Goal: Information Seeking & Learning: Learn about a topic

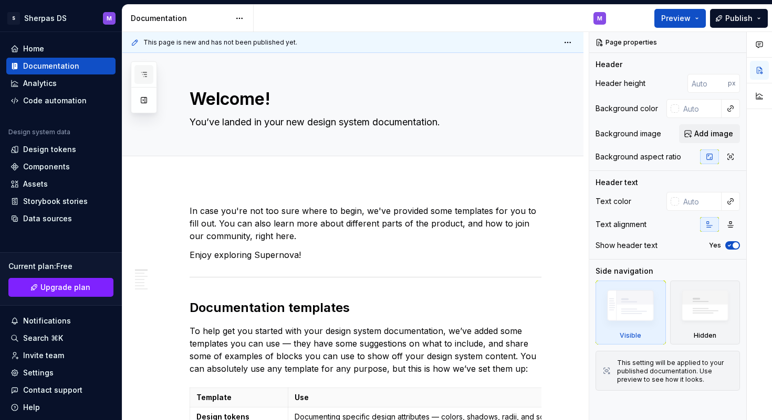
click at [136, 75] on button "button" at bounding box center [143, 74] width 19 height 19
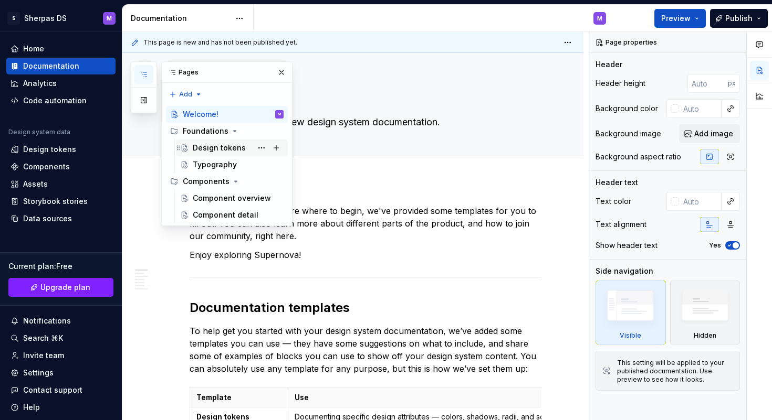
click at [244, 151] on div "Design tokens" at bounding box center [238, 148] width 91 height 15
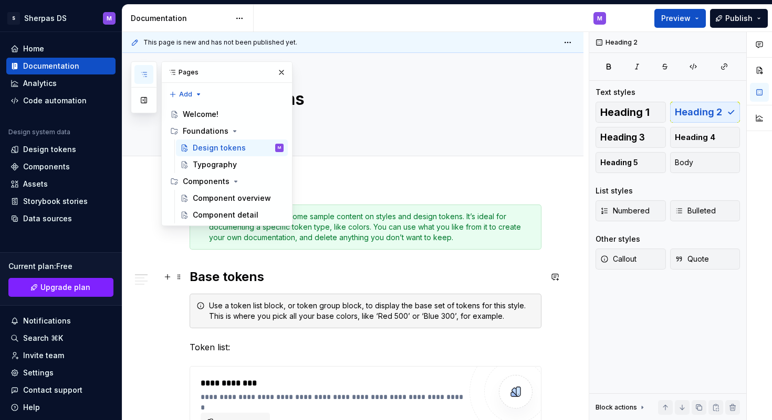
click at [346, 270] on h2 "Base tokens" at bounding box center [365, 277] width 352 height 17
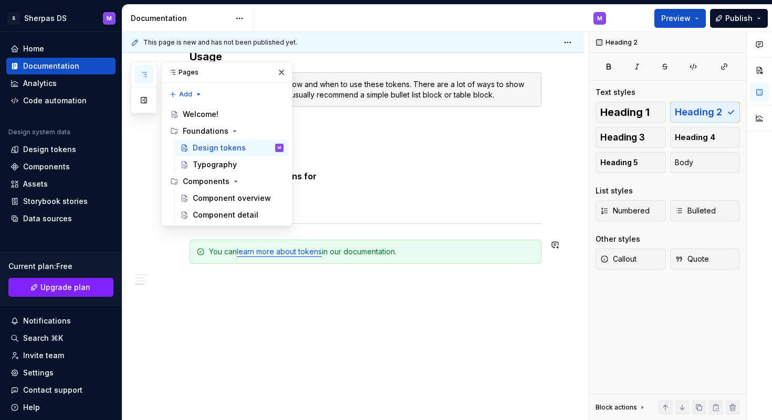
scroll to position [877, 0]
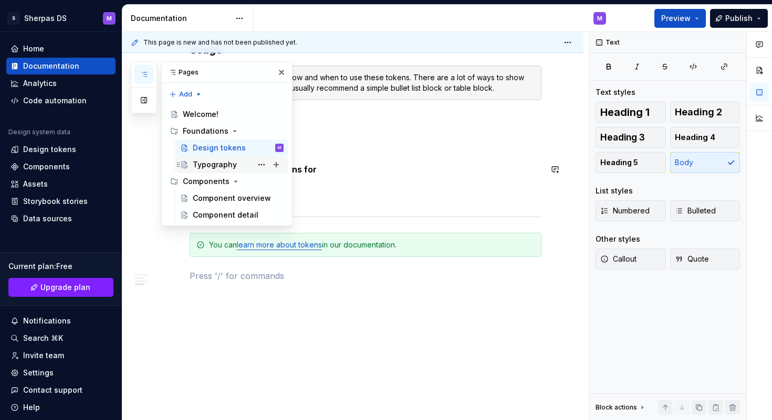
click at [239, 166] on div "Typography" at bounding box center [238, 164] width 91 height 15
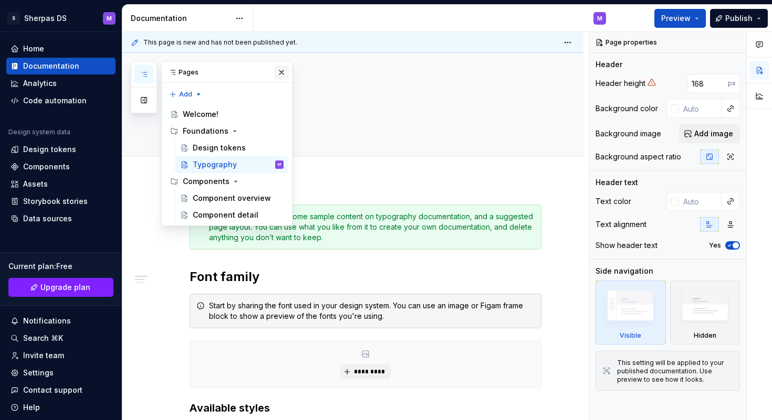
click at [281, 73] on button "button" at bounding box center [281, 72] width 15 height 15
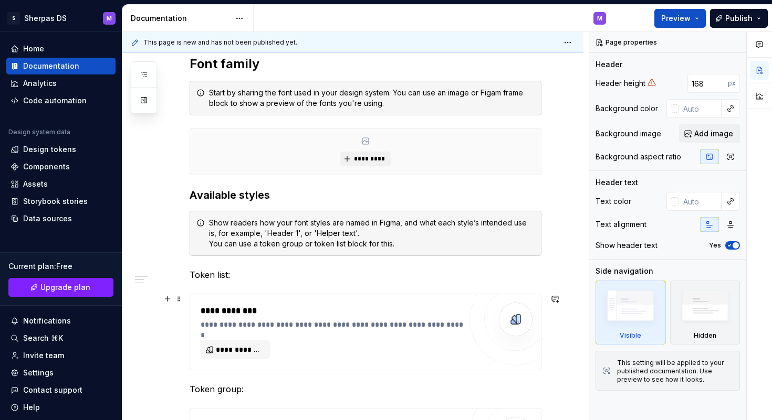
scroll to position [266, 0]
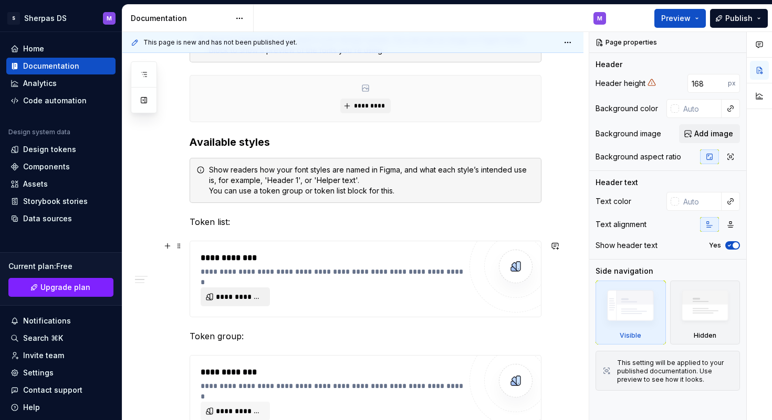
click at [259, 296] on span "**********" at bounding box center [239, 297] width 47 height 10
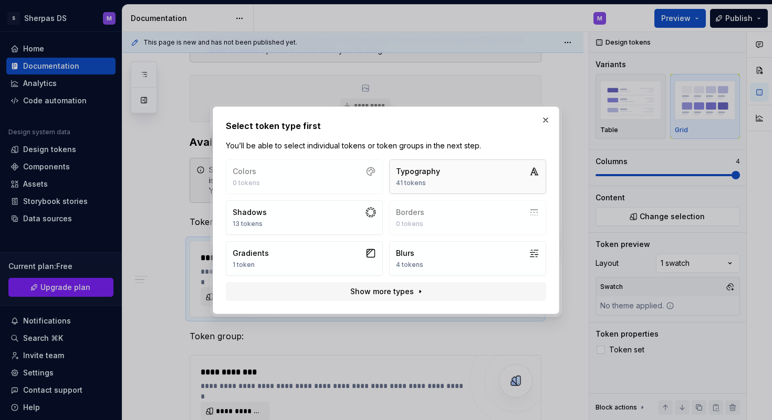
click at [421, 182] on div "41 tokens" at bounding box center [418, 183] width 44 height 8
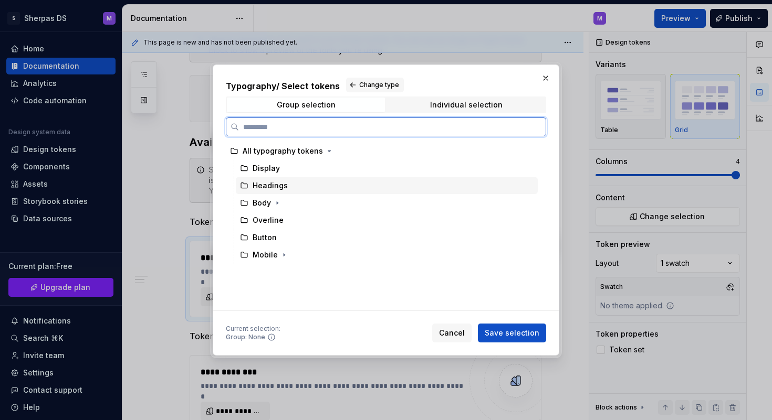
click at [421, 183] on div "Headings" at bounding box center [387, 185] width 302 height 17
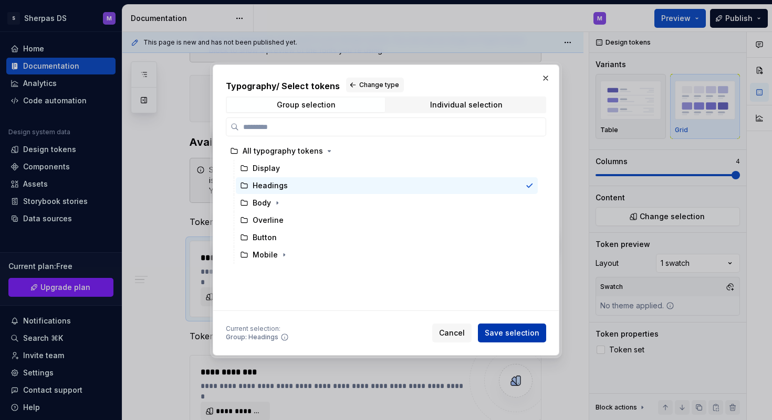
click at [530, 335] on span "Save selection" at bounding box center [511, 333] width 55 height 10
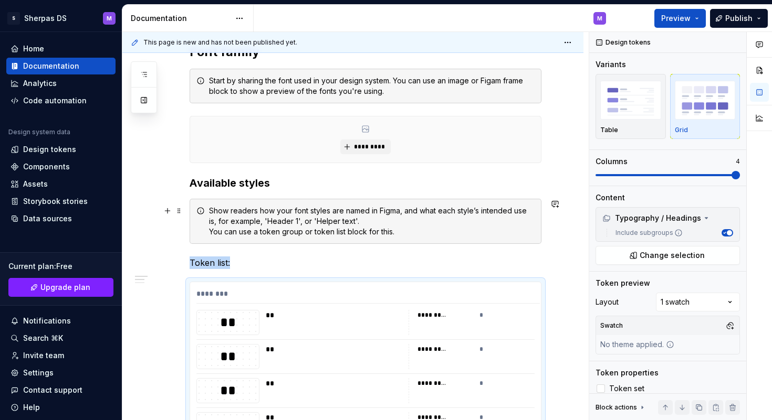
scroll to position [224, 0]
click at [562, 287] on button "button" at bounding box center [554, 288] width 15 height 15
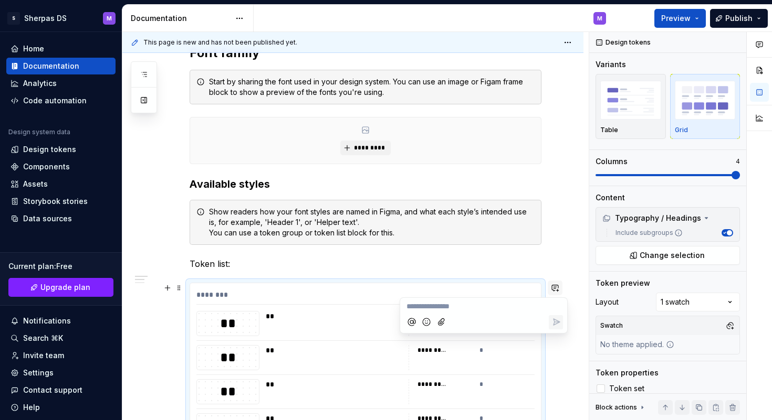
click at [562, 287] on button "button" at bounding box center [554, 288] width 15 height 15
click at [181, 292] on span at bounding box center [179, 288] width 8 height 15
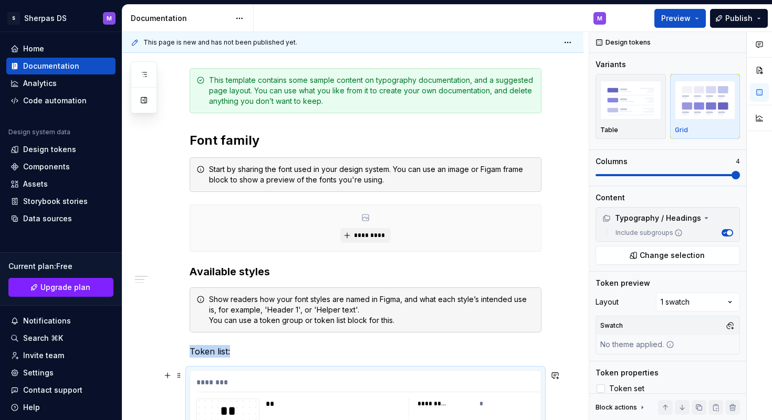
scroll to position [0, 0]
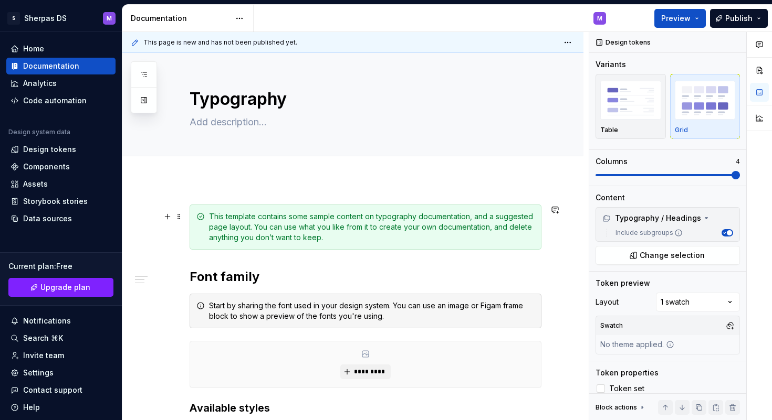
click at [337, 227] on div "This template contains some sample content on typography documentation, and a s…" at bounding box center [371, 227] width 325 height 31
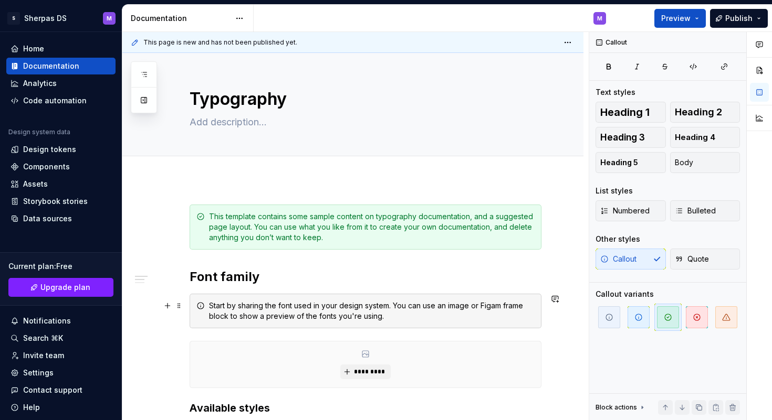
click at [304, 314] on div "Start by sharing the font used in your design system. You can use an image or F…" at bounding box center [371, 311] width 325 height 21
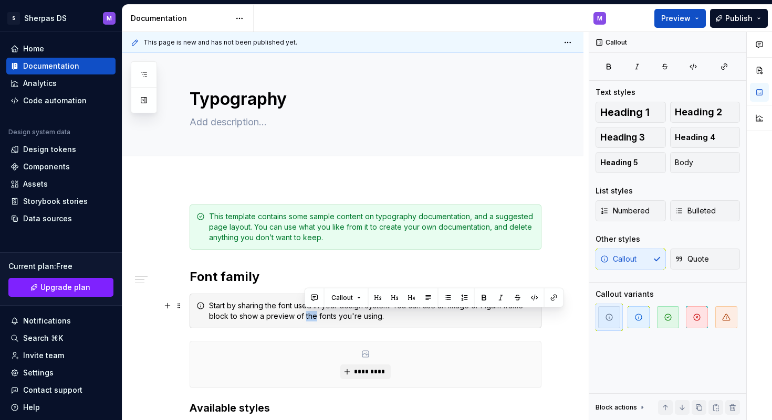
click at [304, 314] on div "Start by sharing the font used in your design system. You can use an image or F…" at bounding box center [371, 311] width 325 height 21
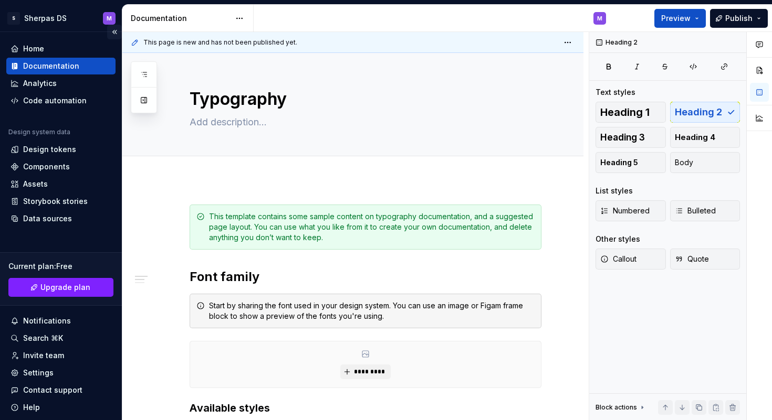
click at [113, 33] on button "Collapse sidebar" at bounding box center [114, 32] width 15 height 15
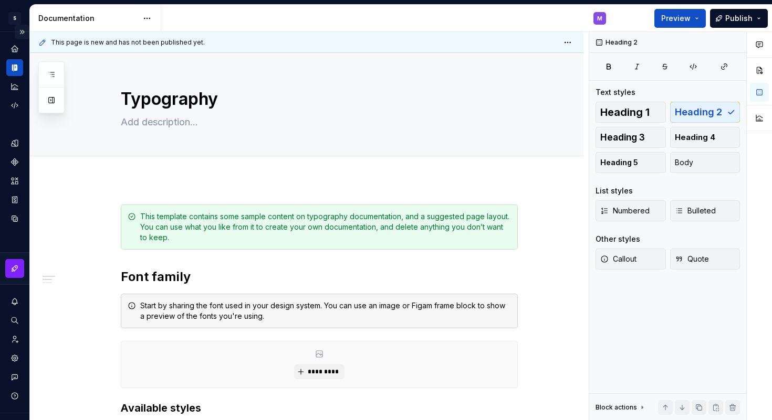
click at [22, 33] on button "Expand sidebar" at bounding box center [22, 32] width 15 height 15
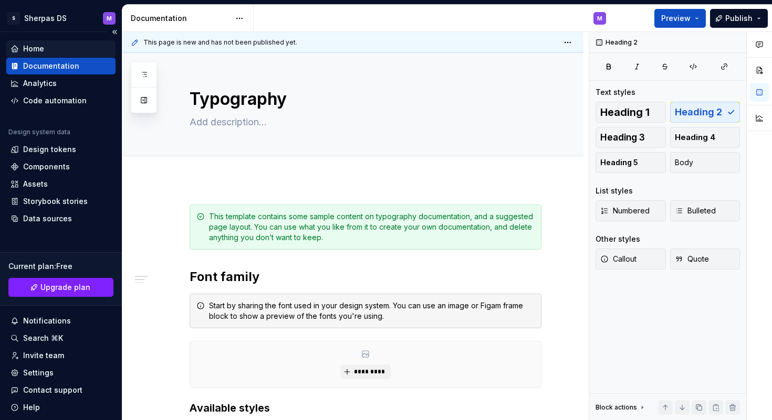
click at [70, 51] on div "Home" at bounding box center [60, 49] width 101 height 10
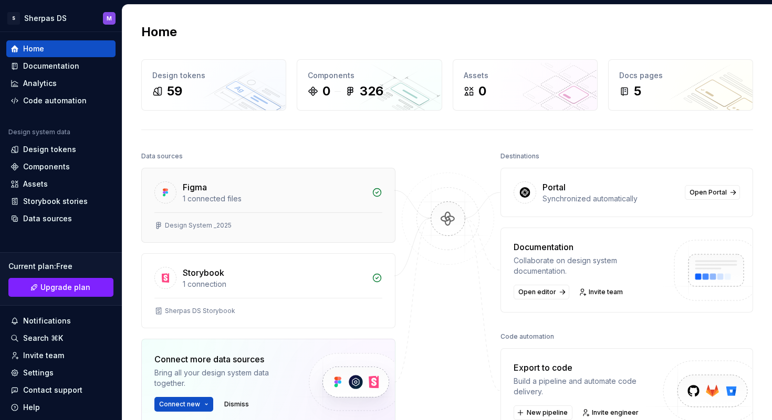
click at [276, 205] on div "Figma 1 connected files" at bounding box center [268, 190] width 253 height 44
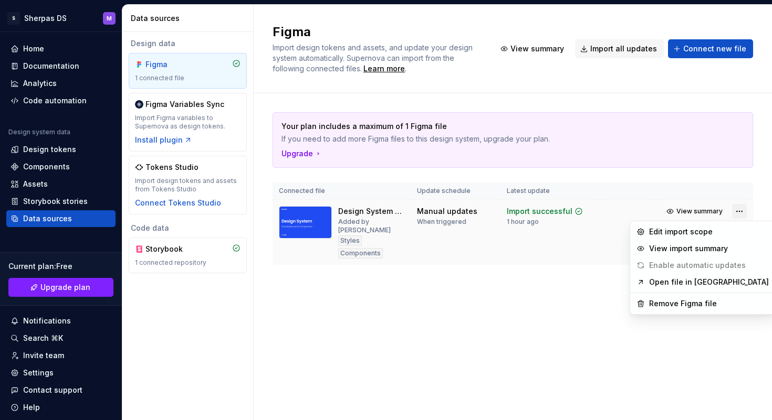
click at [734, 210] on html "S Sherpas DS M Home Documentation Analytics Code automation Design system data …" at bounding box center [386, 210] width 772 height 420
click at [543, 312] on html "S Sherpas DS M Home Documentation Analytics Code automation Design system data …" at bounding box center [386, 210] width 772 height 420
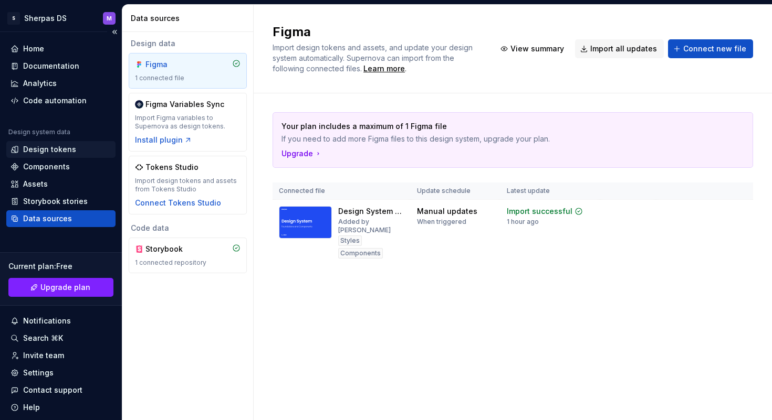
click at [67, 149] on div "Design tokens" at bounding box center [49, 149] width 53 height 10
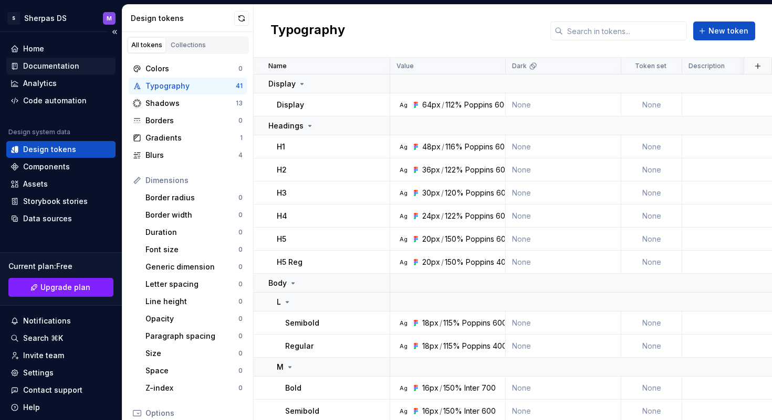
click at [64, 65] on div "Documentation" at bounding box center [51, 66] width 56 height 10
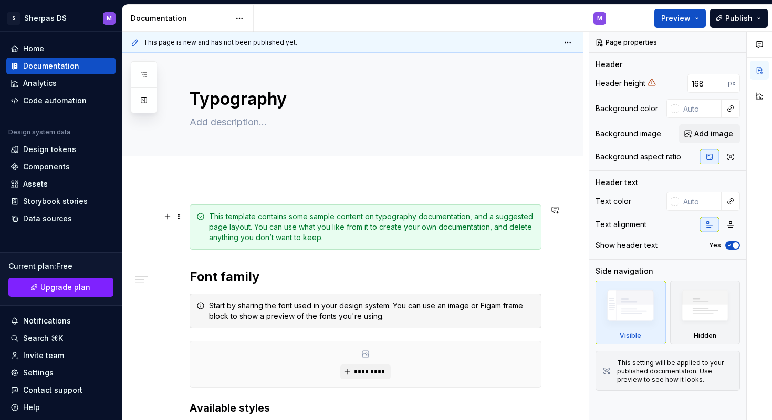
type textarea "*"
click at [77, 163] on div "Components" at bounding box center [60, 167] width 101 height 10
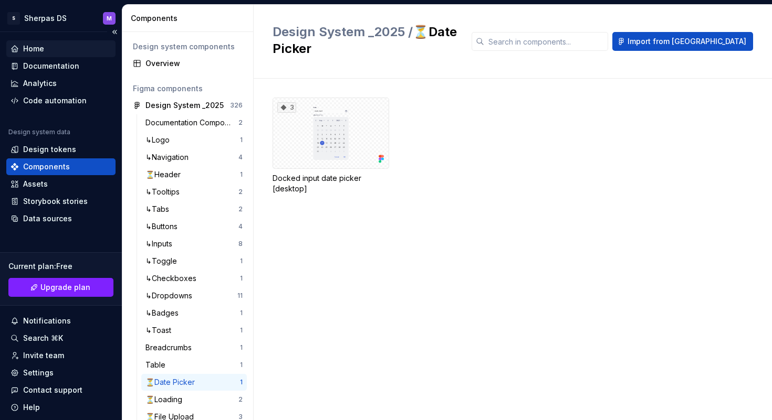
click at [64, 47] on div "Home" at bounding box center [60, 49] width 101 height 10
